Goal: Task Accomplishment & Management: Manage account settings

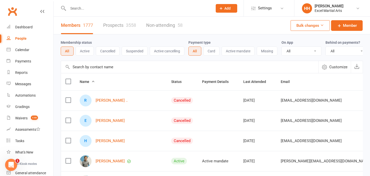
click at [86, 9] on input "text" at bounding box center [138, 8] width 143 height 7
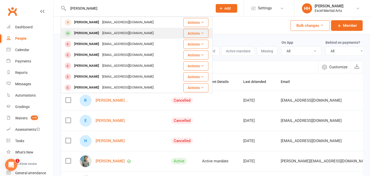
type input "[PERSON_NAME]"
click at [101, 34] on div "[EMAIL_ADDRESS][DOMAIN_NAME]" at bounding box center [128, 33] width 54 height 7
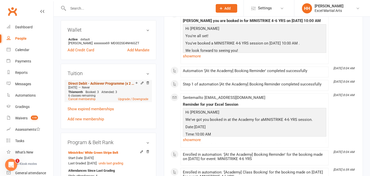
scroll to position [161, 0]
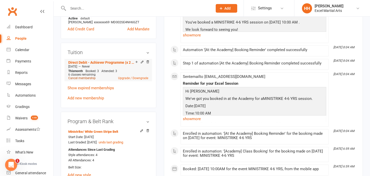
click at [81, 78] on link "Cancel membership" at bounding box center [81, 78] width 27 height 4
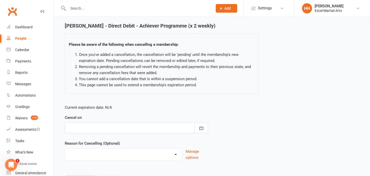
scroll to position [42, 0]
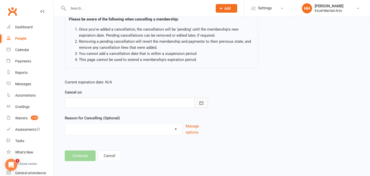
click at [203, 101] on icon "button" at bounding box center [201, 103] width 5 height 5
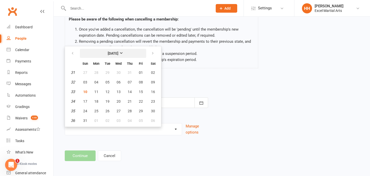
click at [118, 53] on strong "[DATE]" at bounding box center [113, 53] width 11 height 4
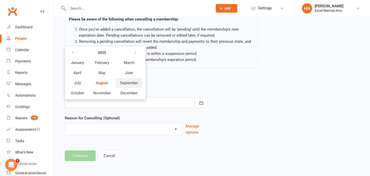
click at [125, 81] on span "September" at bounding box center [129, 83] width 18 height 5
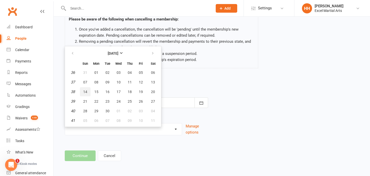
click at [85, 91] on span "14" at bounding box center [85, 92] width 4 height 4
type input "[DATE]"
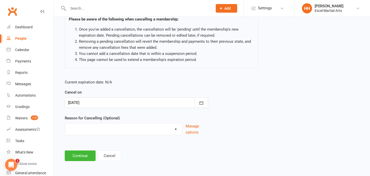
click at [88, 128] on select "Holiday Injury Upgrading/Downgrading Other reason" at bounding box center [123, 129] width 117 height 10
select select "3"
click at [65, 124] on select "Holiday Injury Upgrading/Downgrading Other reason" at bounding box center [123, 129] width 117 height 10
click at [88, 157] on input at bounding box center [137, 156] width 144 height 11
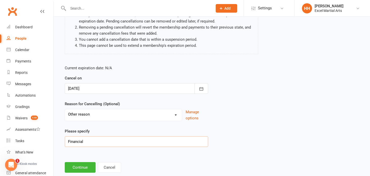
scroll to position [68, 0]
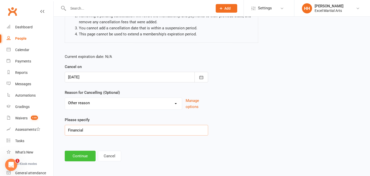
type input "Financial"
click at [74, 155] on button "Continue" at bounding box center [80, 156] width 31 height 11
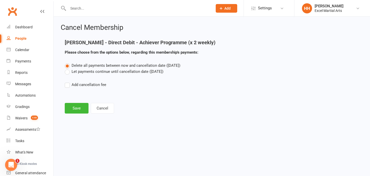
scroll to position [0, 0]
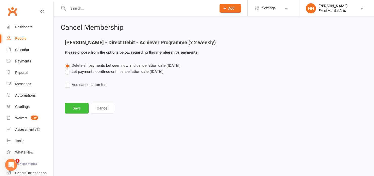
click at [77, 107] on button "Save" at bounding box center [77, 108] width 24 height 11
